Goal: Information Seeking & Learning: Learn about a topic

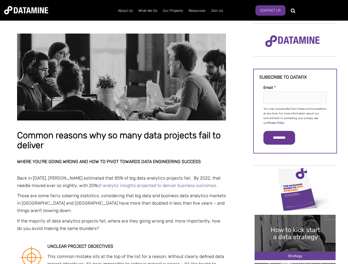
click at [295, 116] on p "You may unsubscribe from these communications at any time. For more information…" at bounding box center [294, 116] width 63 height 19
click at [282, 138] on input "*********" at bounding box center [279, 138] width 32 height 14
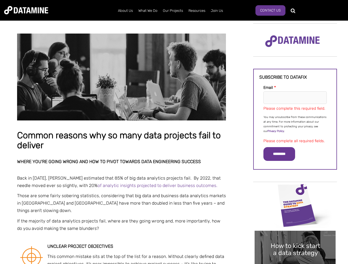
click at [295, 189] on img "Image grid with {{ image_count }} images." at bounding box center [295, 205] width 81 height 45
click at [295, 189] on div "✕" at bounding box center [174, 132] width 348 height 264
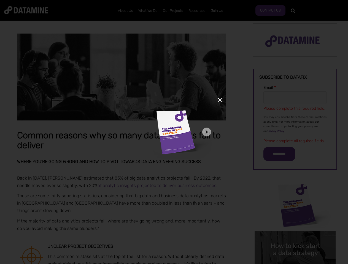
click at [295, 238] on div "✕" at bounding box center [174, 132] width 348 height 264
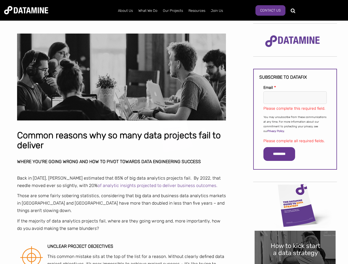
click at [295, 238] on img "Image grid with {{ image_count }} images." at bounding box center [295, 253] width 81 height 45
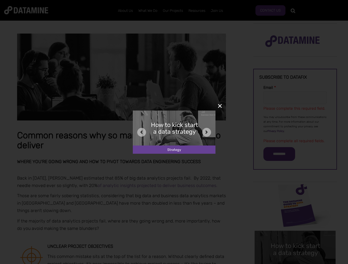
click at [295, 264] on div "✕" at bounding box center [174, 132] width 348 height 264
